Goal: Information Seeking & Learning: Find specific fact

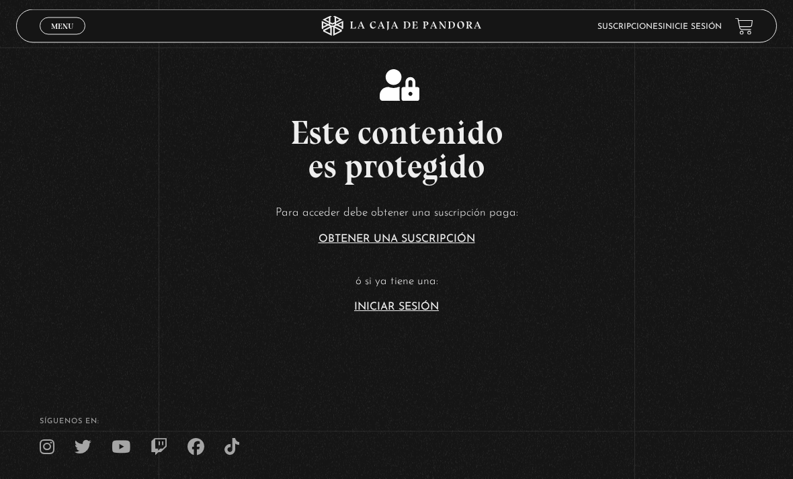
scroll to position [212, 0]
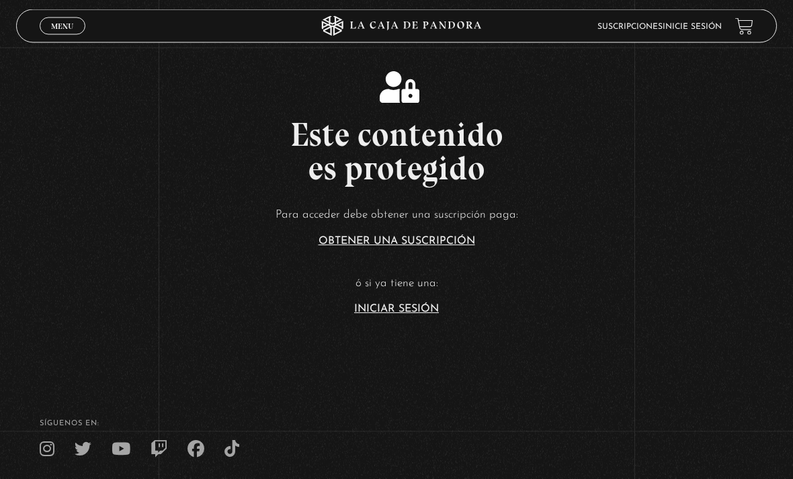
click at [390, 315] on link "Iniciar Sesión" at bounding box center [396, 309] width 85 height 11
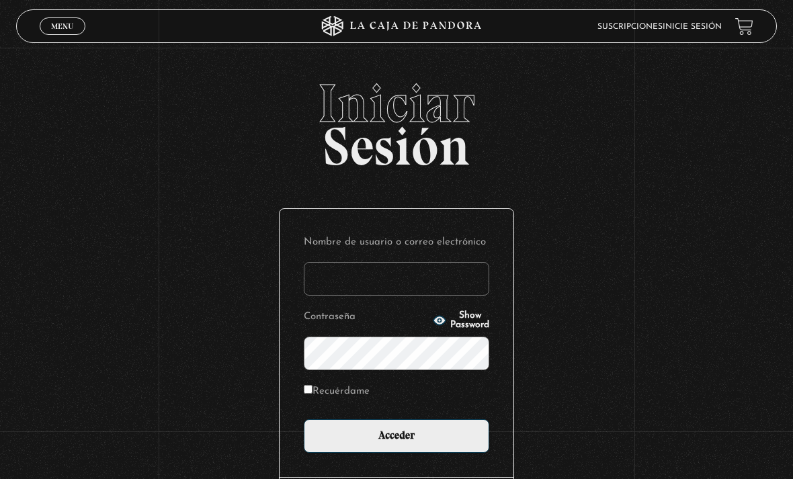
type input "[EMAIL_ADDRESS][DOMAIN_NAME]"
click at [396, 443] on input "Acceder" at bounding box center [396, 436] width 185 height 34
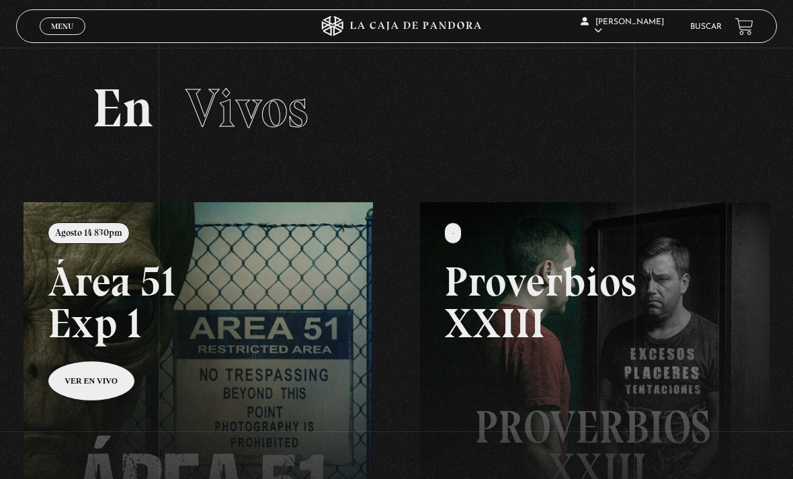
click at [709, 16] on div "Tiffany Jones En vivos Pandora Centinelas Mi cuenta Salir Buscar" at bounding box center [634, 26] width 238 height 40
click at [706, 19] on li "Buscar" at bounding box center [706, 26] width 32 height 18
click at [695, 28] on link "Buscar" at bounding box center [706, 27] width 32 height 8
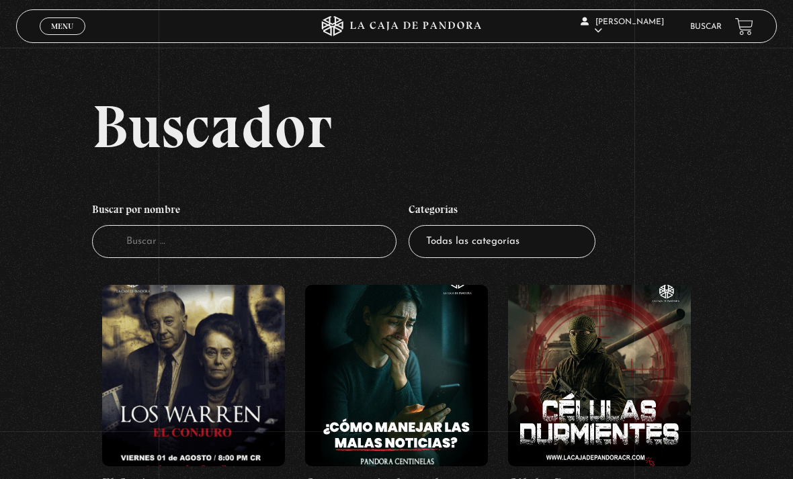
click at [271, 245] on input "Buscador" at bounding box center [244, 241] width 304 height 33
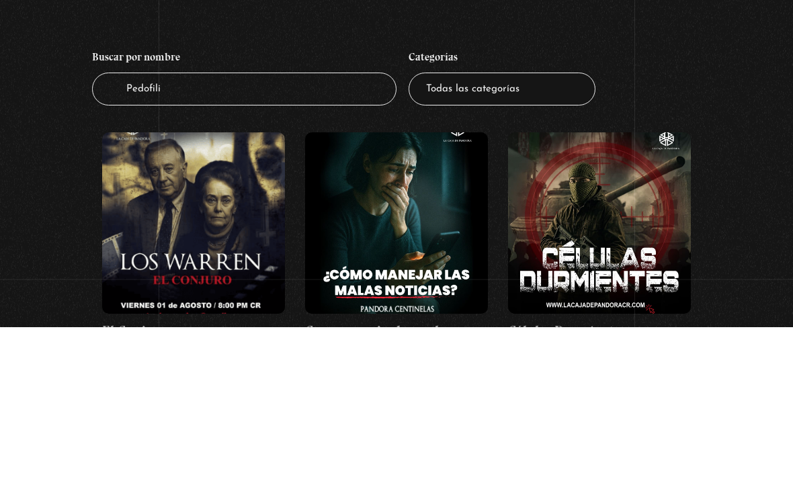
type input "Pedofilia"
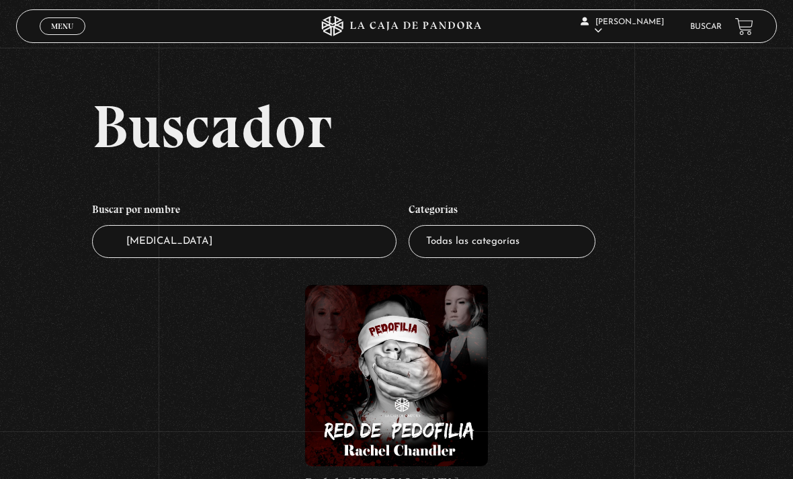
click at [575, 258] on select "Todas las categorías 11:11 Humanitario (1) Amo los [DATE] (2) Análisis de serie…" at bounding box center [501, 241] width 187 height 33
select select "charlas"
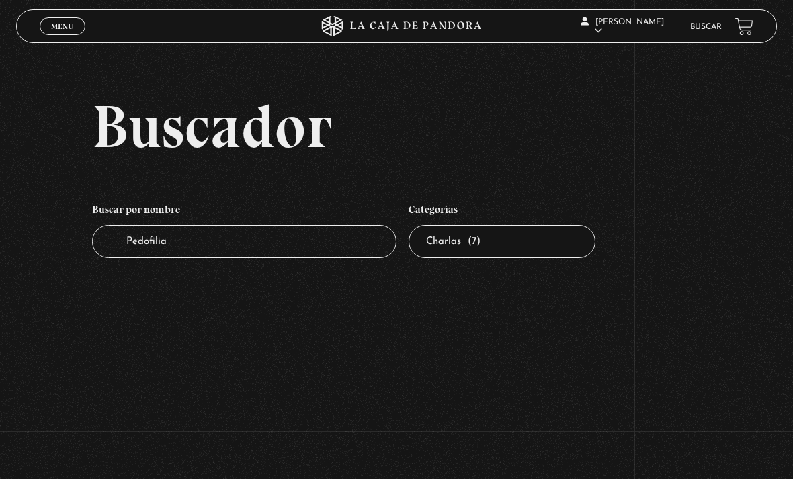
click at [244, 241] on input "Pedofilia" at bounding box center [244, 241] width 304 height 33
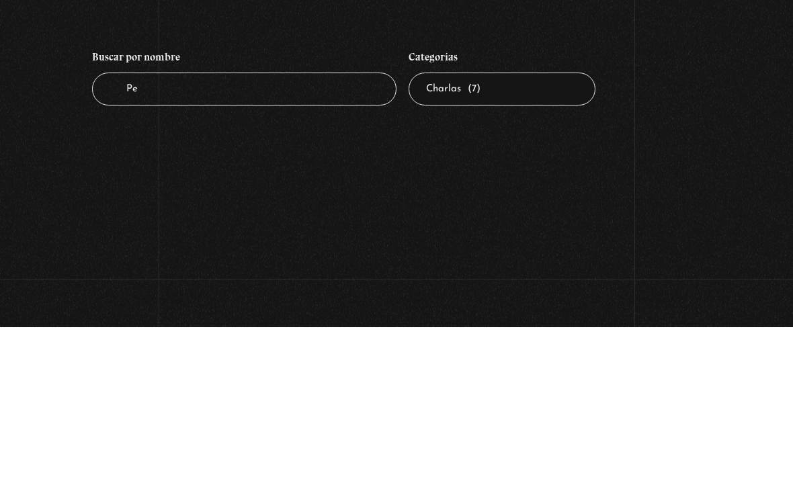
type input "P"
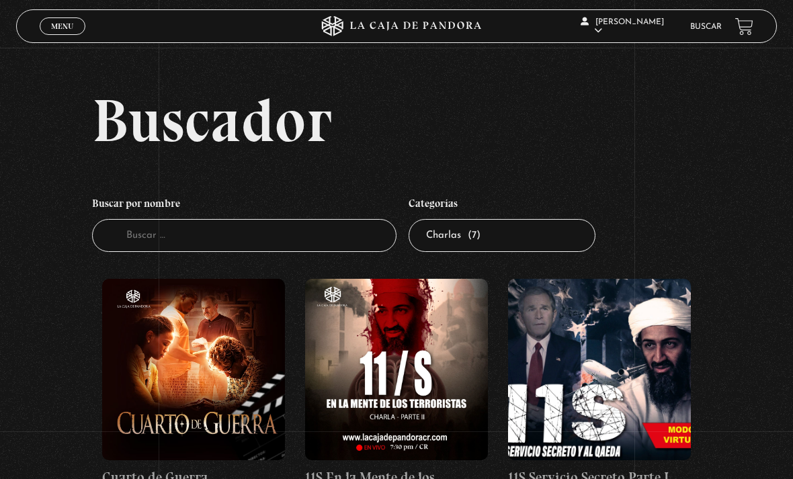
scroll to position [1, 0]
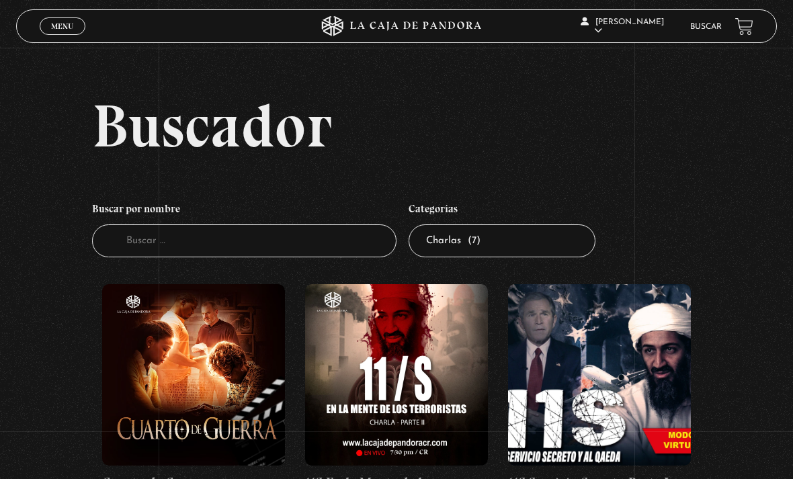
click at [538, 251] on select "Todas las categorías 11:11 Humanitario (1) Amo los [DATE] (2) Análisis de serie…" at bounding box center [501, 240] width 187 height 33
select select "teorias-de-conspiracion"
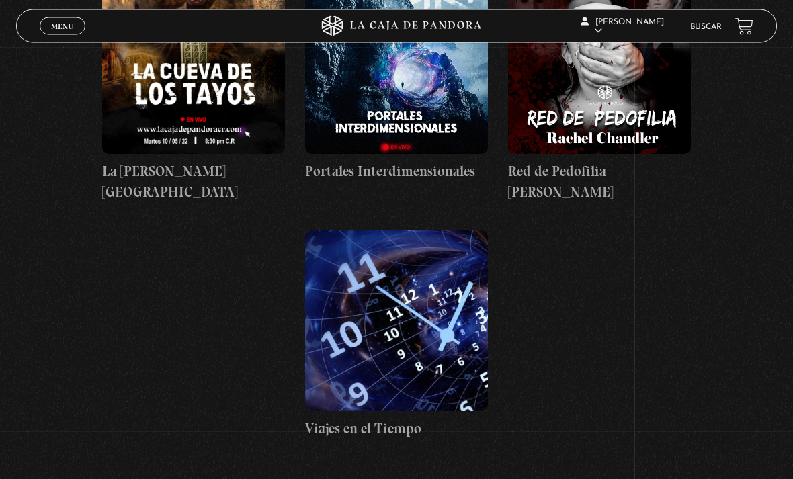
scroll to position [515, 0]
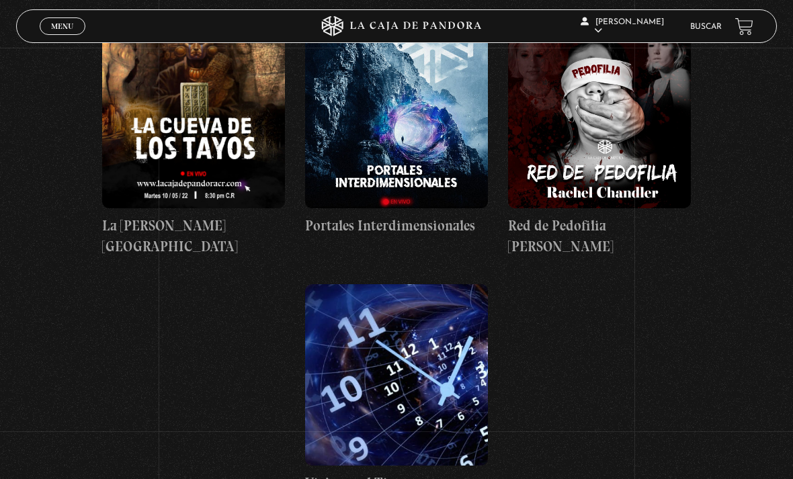
click at [634, 163] on figure at bounding box center [599, 117] width 183 height 181
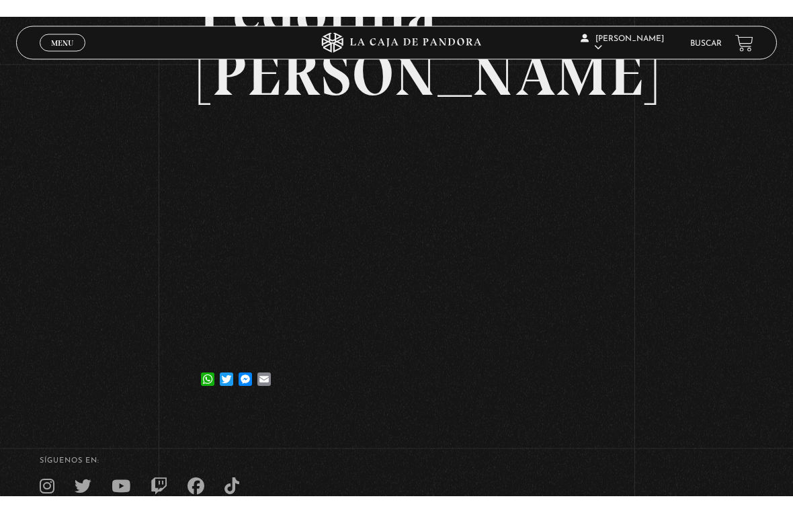
scroll to position [16, 0]
